Goal: Download file/media

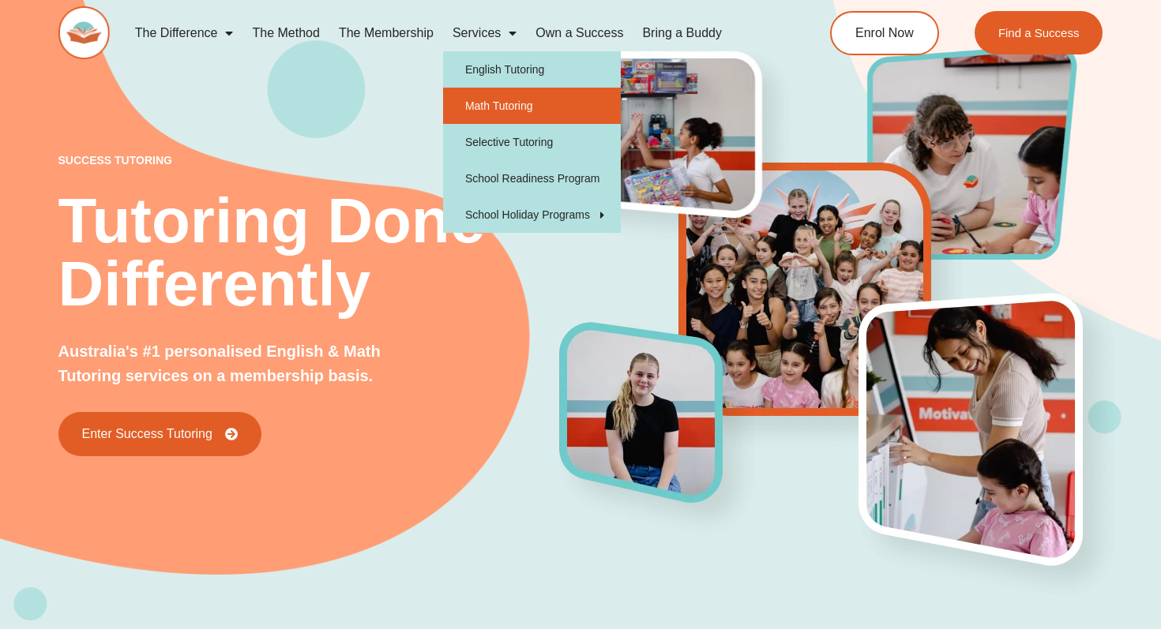
click at [495, 109] on link "Math Tutoring" at bounding box center [532, 106] width 178 height 36
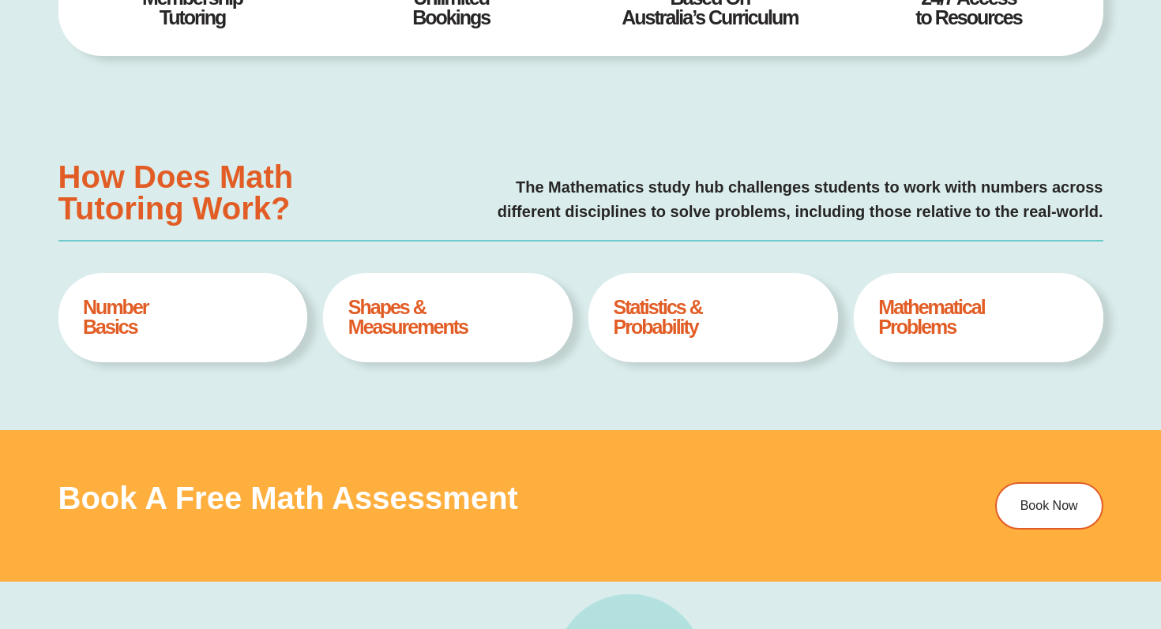
type input "*"
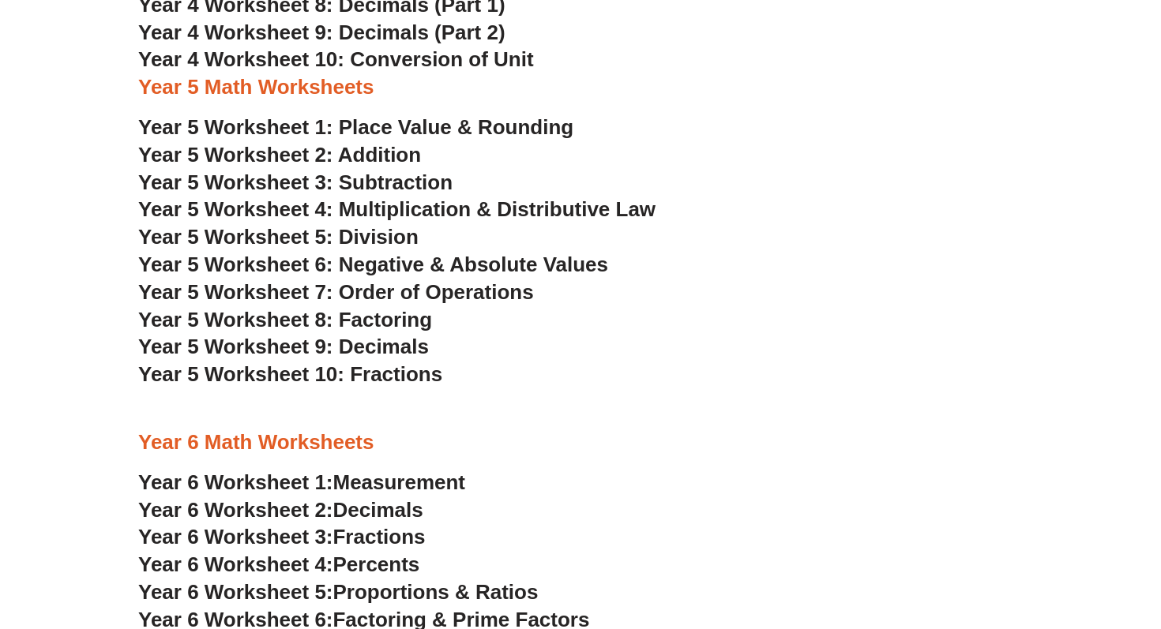
scroll to position [2678, 0]
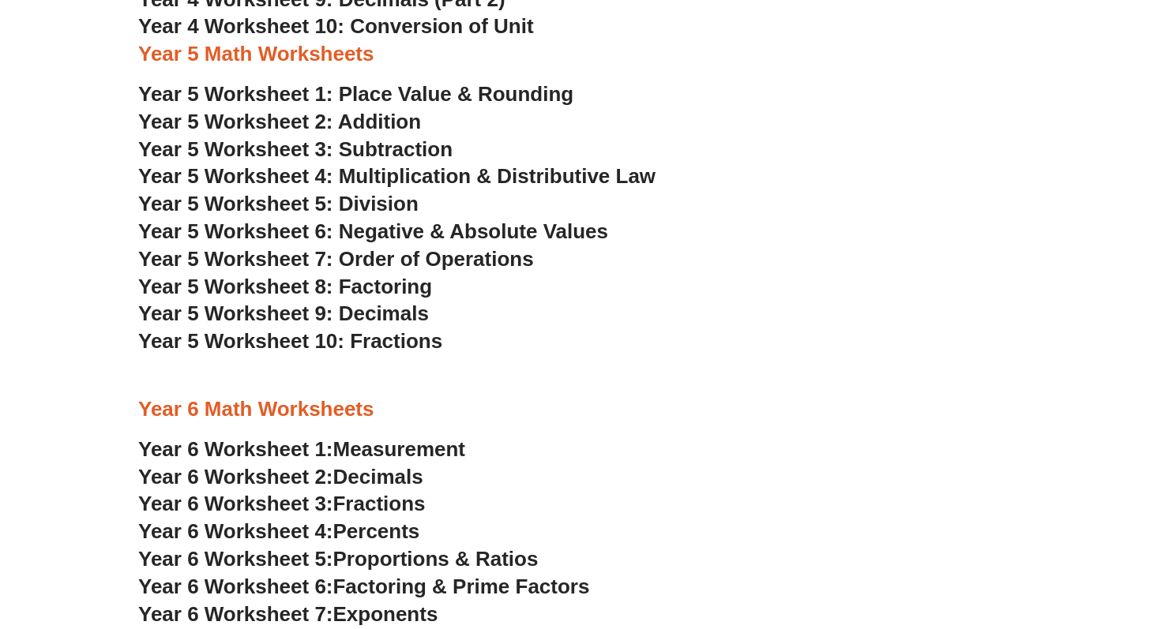
click at [204, 143] on span "Year 5 Worksheet 3: Subtraction" at bounding box center [295, 149] width 314 height 24
